Goal: Find specific page/section: Find specific page/section

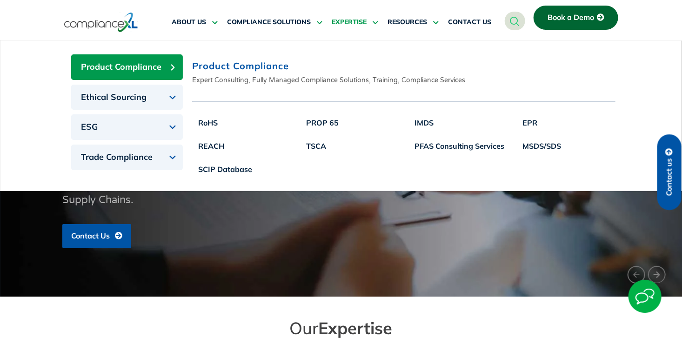
click at [376, 25] on icon at bounding box center [374, 22] width 8 height 7
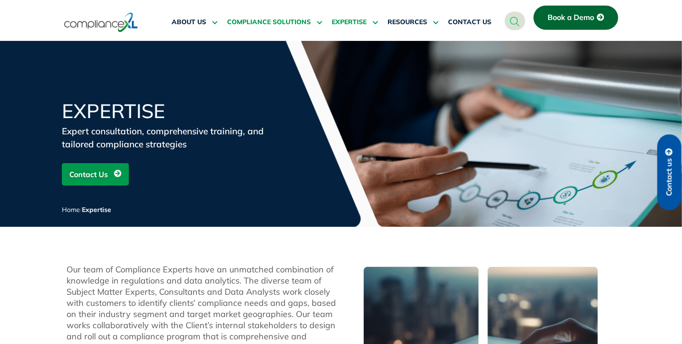
click at [280, 26] on link "COMPLIANCE SOLUTIONS" at bounding box center [274, 22] width 95 height 22
